Goal: Task Accomplishment & Management: Use online tool/utility

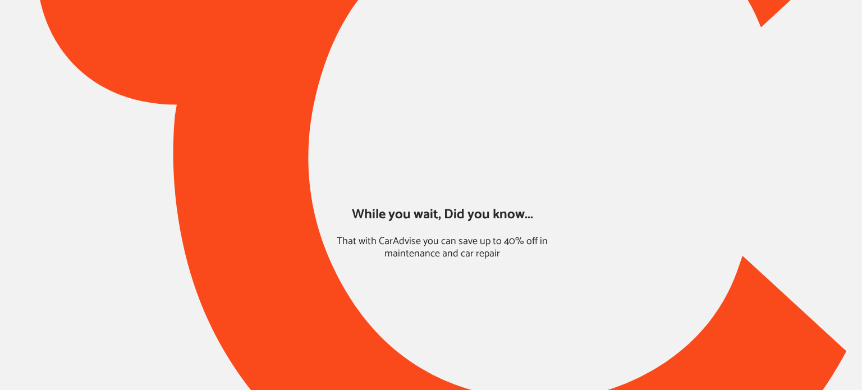
type input "*****"
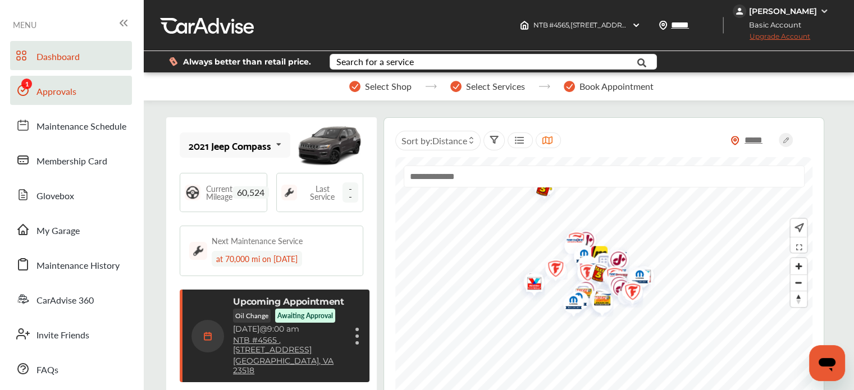
click at [22, 91] on icon at bounding box center [23, 90] width 10 height 10
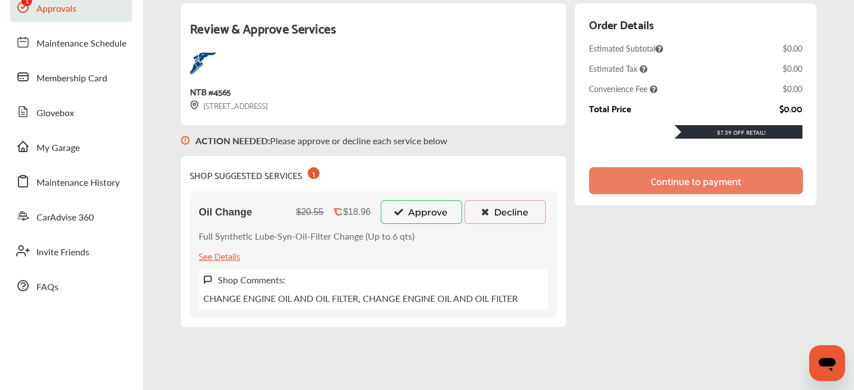
scroll to position [85, 0]
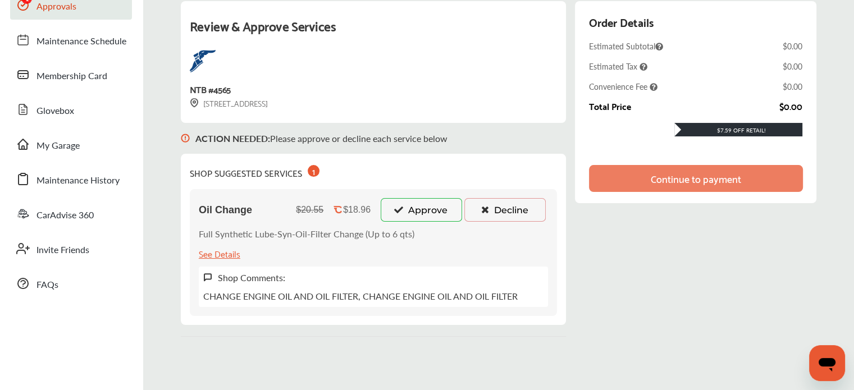
click at [407, 213] on button "Approve" at bounding box center [421, 210] width 81 height 24
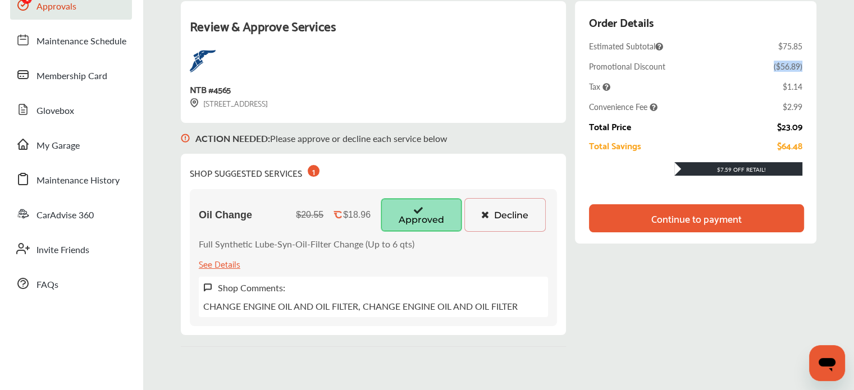
drag, startPoint x: 810, startPoint y: 67, endPoint x: 770, endPoint y: 69, distance: 39.9
click at [770, 69] on div "Order Details Estimated Subtotal $75.85 Promotional Discount ( $56.89 ) Tax $1.…" at bounding box center [695, 122] width 241 height 243
click at [770, 69] on div "Promotional Discount ( $56.89 )" at bounding box center [695, 66] width 213 height 11
click at [716, 213] on div "Continue to payment" at bounding box center [696, 218] width 90 height 11
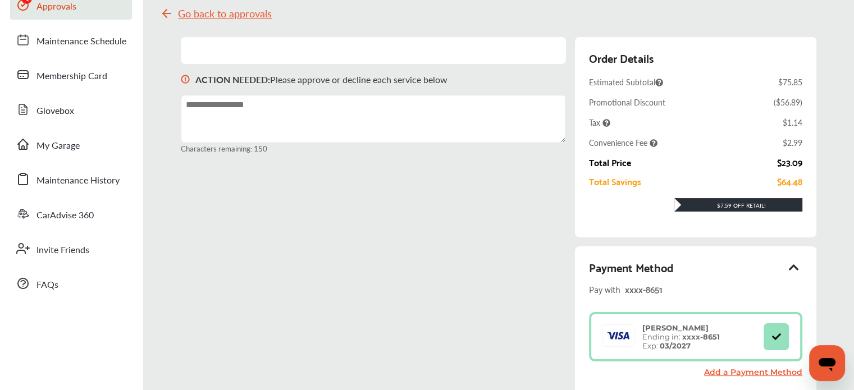
scroll to position [269, 0]
